Goal: Task Accomplishment & Management: Use online tool/utility

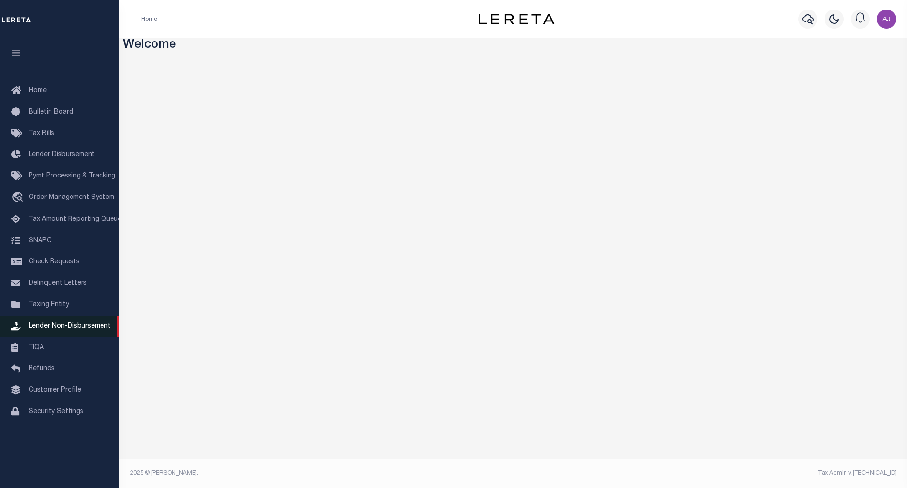
click at [57, 328] on span "Lender Non-Disbursement" at bounding box center [70, 326] width 82 height 7
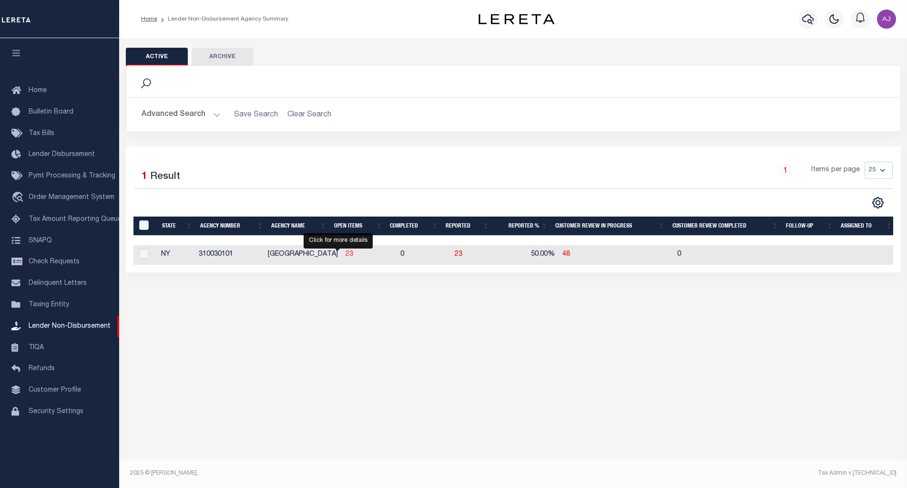
click at [346, 254] on span "23" at bounding box center [350, 254] width 8 height 7
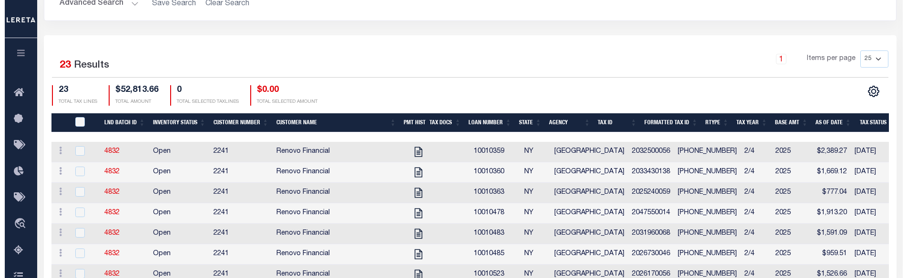
scroll to position [207, 0]
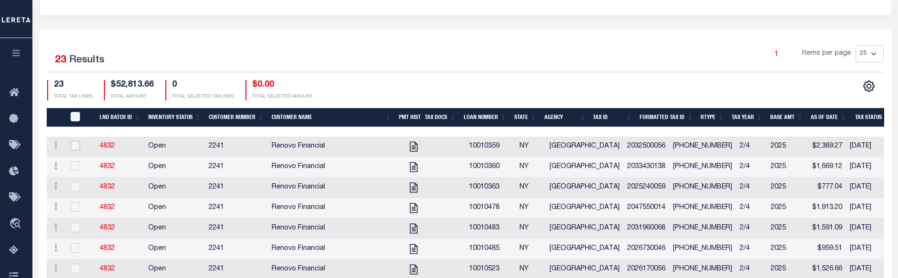
click at [75, 146] on input "checkbox" at bounding box center [76, 146] width 10 height 10
checkbox input "true"
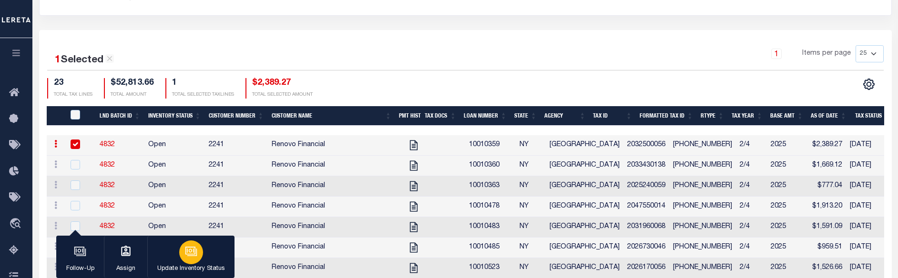
click at [187, 253] on icon "button" at bounding box center [191, 252] width 12 height 12
select select "Open"
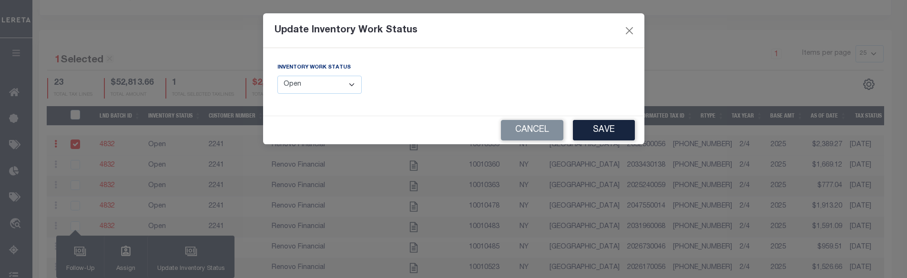
click at [346, 84] on select "--Select-- Open Completed Reported" at bounding box center [320, 85] width 85 height 19
click at [533, 123] on button "Cancel" at bounding box center [532, 130] width 62 height 21
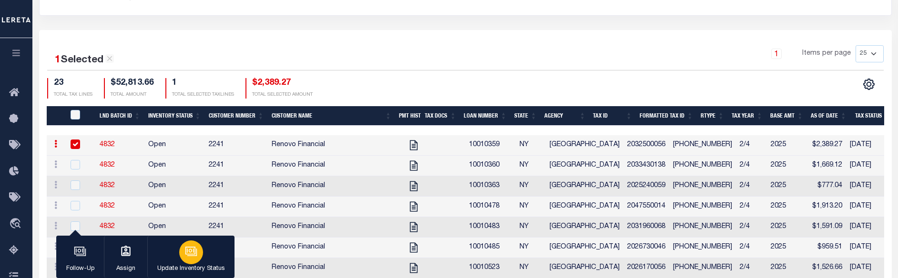
click at [198, 250] on div "button" at bounding box center [191, 253] width 24 height 24
